Goal: Information Seeking & Learning: Understand process/instructions

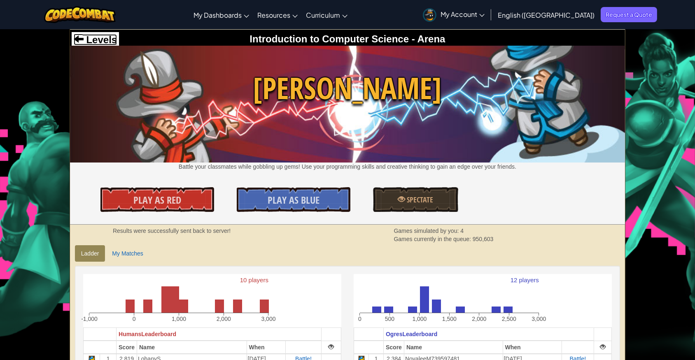
click at [94, 39] on span "Levels" at bounding box center [100, 39] width 33 height 11
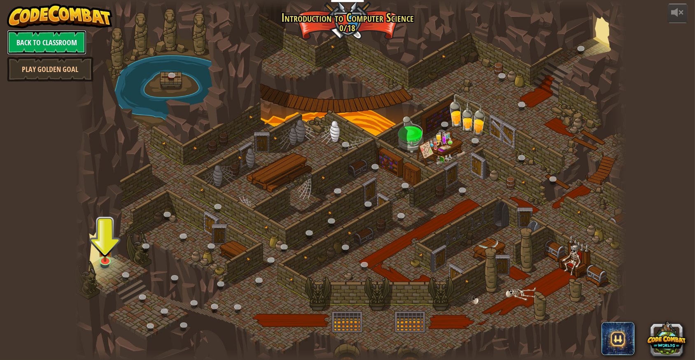
click at [64, 40] on link "Back to Classroom" at bounding box center [47, 42] width 80 height 25
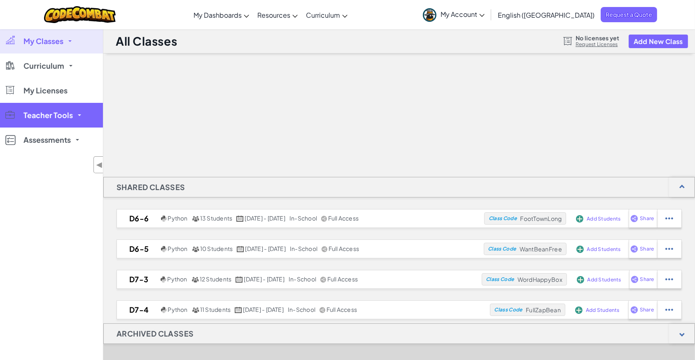
click at [48, 120] on link "Teacher Tools" at bounding box center [51, 115] width 103 height 25
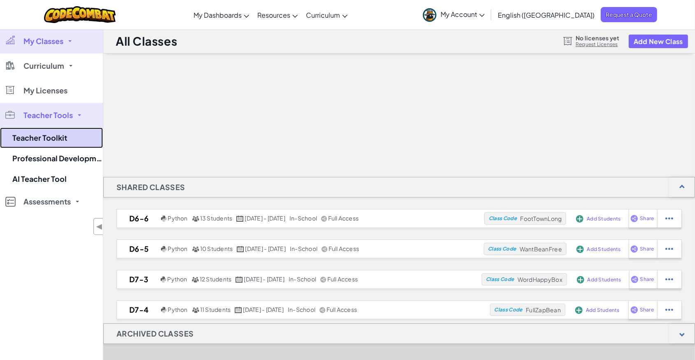
click at [27, 138] on link "Teacher Toolkit" at bounding box center [51, 138] width 103 height 21
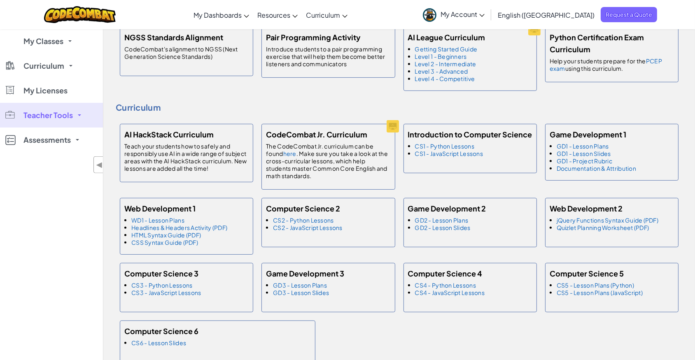
scroll to position [337, 0]
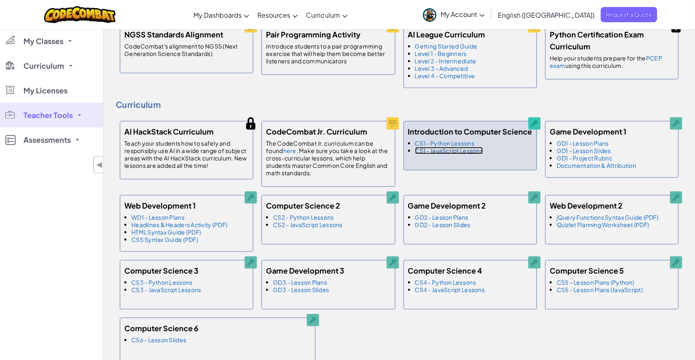
click at [460, 152] on link "CS1 - JavaScript Lessons" at bounding box center [449, 150] width 68 height 7
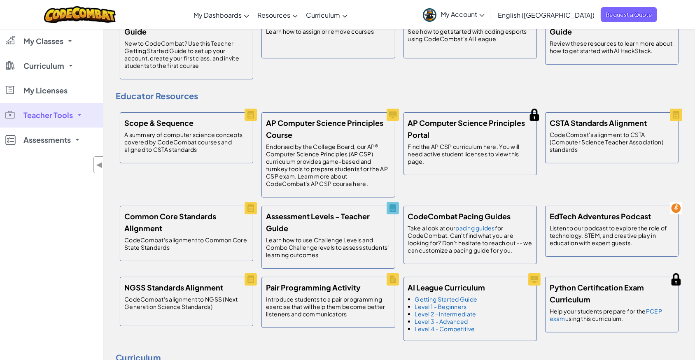
scroll to position [0, 0]
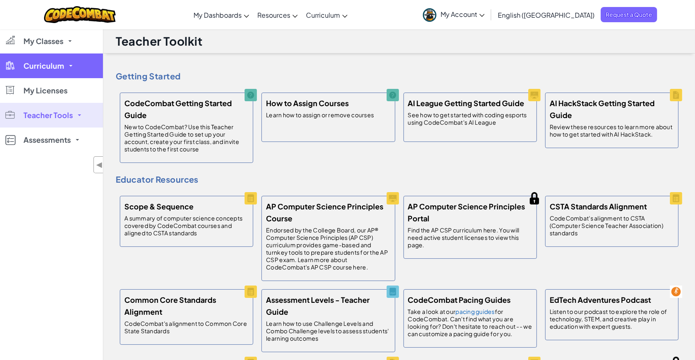
click at [42, 68] on span "Curriculum" at bounding box center [43, 65] width 41 height 7
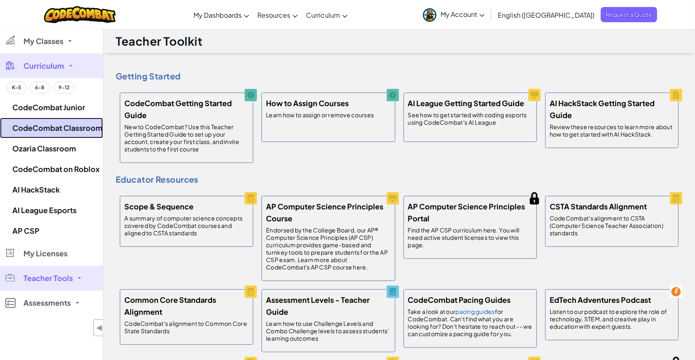
click at [58, 125] on link "CodeCombat Classroom" at bounding box center [51, 128] width 103 height 21
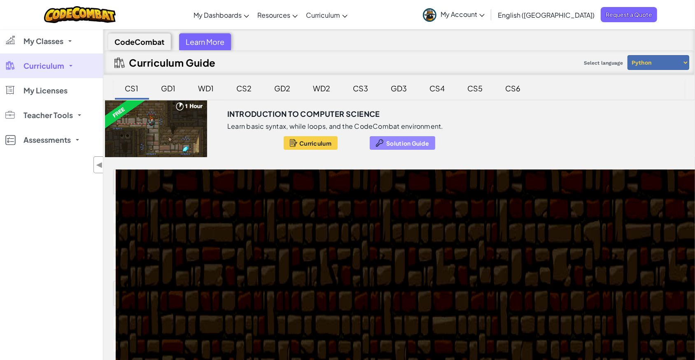
click at [389, 143] on span "Solution Guide" at bounding box center [407, 143] width 43 height 7
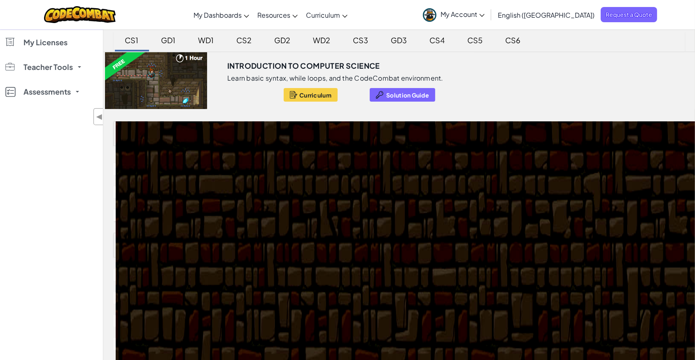
scroll to position [75, 0]
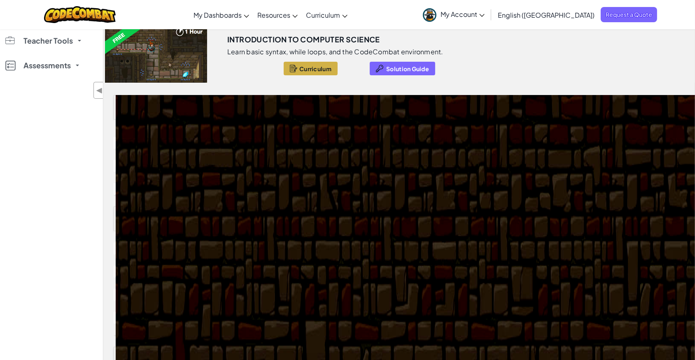
click at [311, 72] on button "Curriculum" at bounding box center [311, 69] width 54 height 14
